Goal: Information Seeking & Learning: Learn about a topic

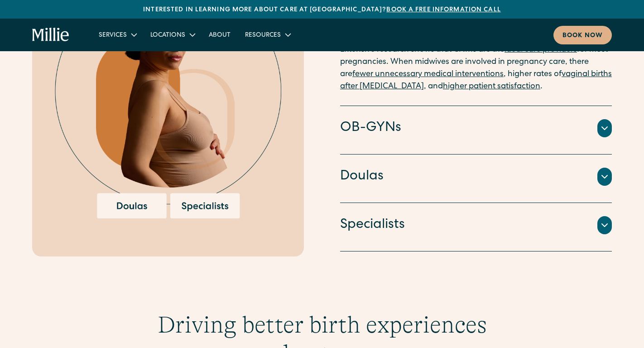
scroll to position [1080, 0]
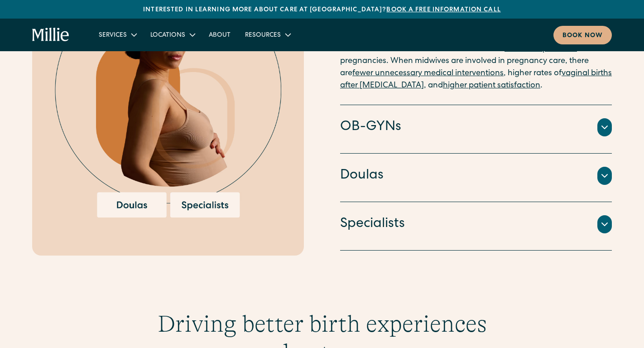
click at [611, 217] on div at bounding box center [605, 224] width 14 height 18
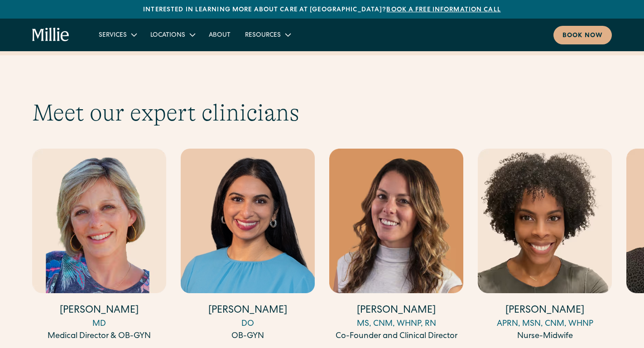
scroll to position [2451, 0]
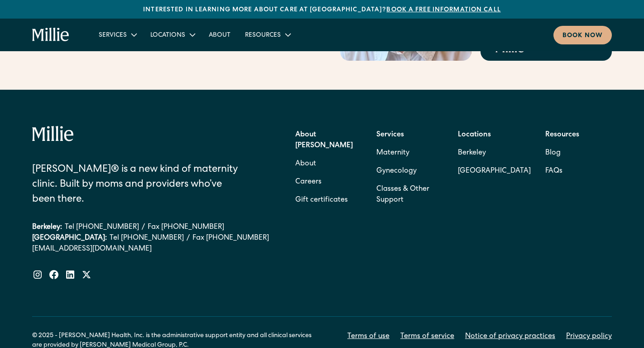
scroll to position [3714, 0]
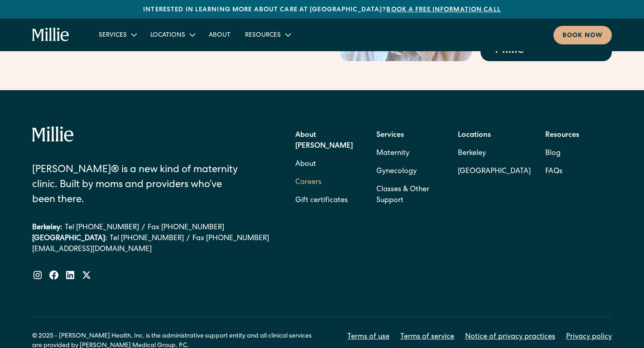
click at [304, 174] on link "Careers" at bounding box center [308, 183] width 26 height 18
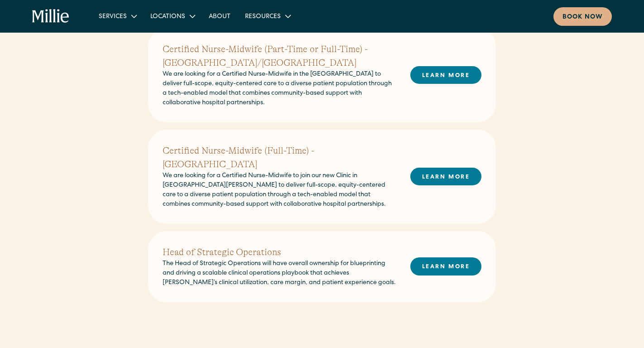
scroll to position [323, 0]
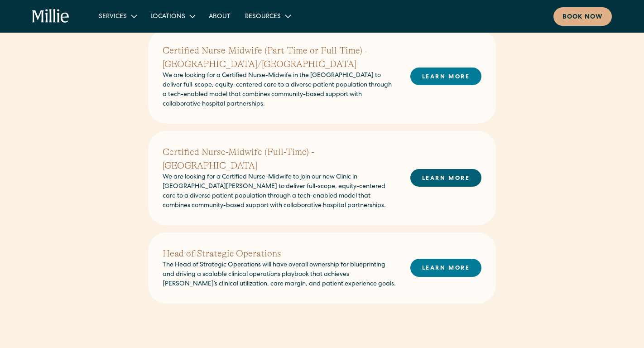
click at [421, 169] on link "LEARN MORE" at bounding box center [445, 178] width 71 height 18
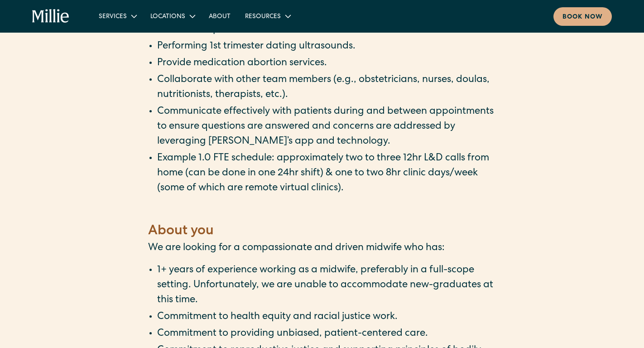
scroll to position [1040, 0]
